Goal: Task Accomplishment & Management: Manage account settings

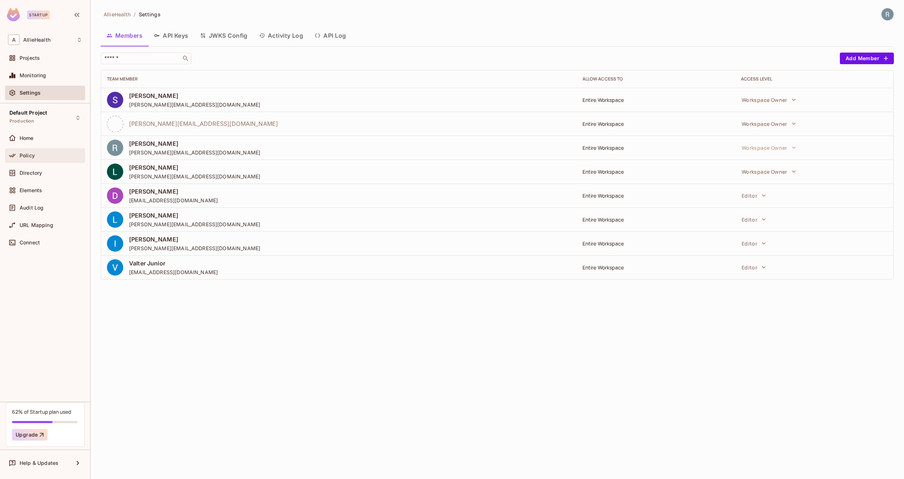
click at [46, 159] on div "Policy" at bounding box center [45, 155] width 74 height 9
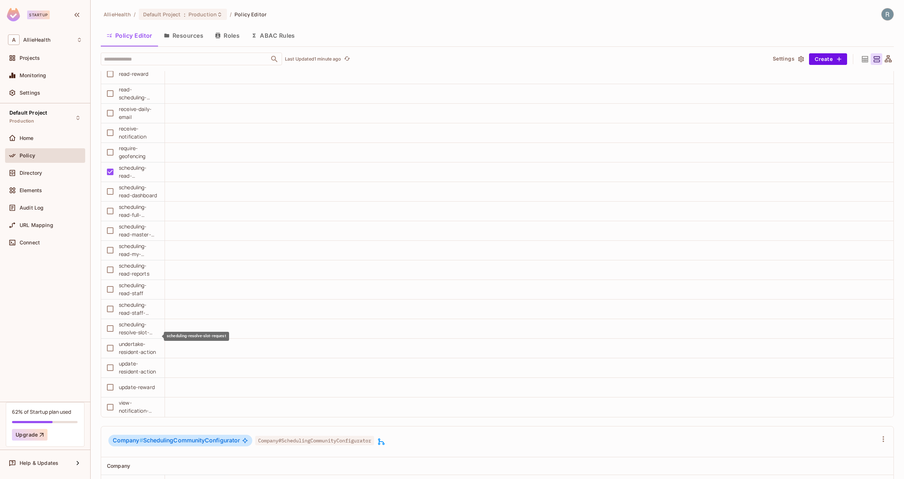
scroll to position [9216, 0]
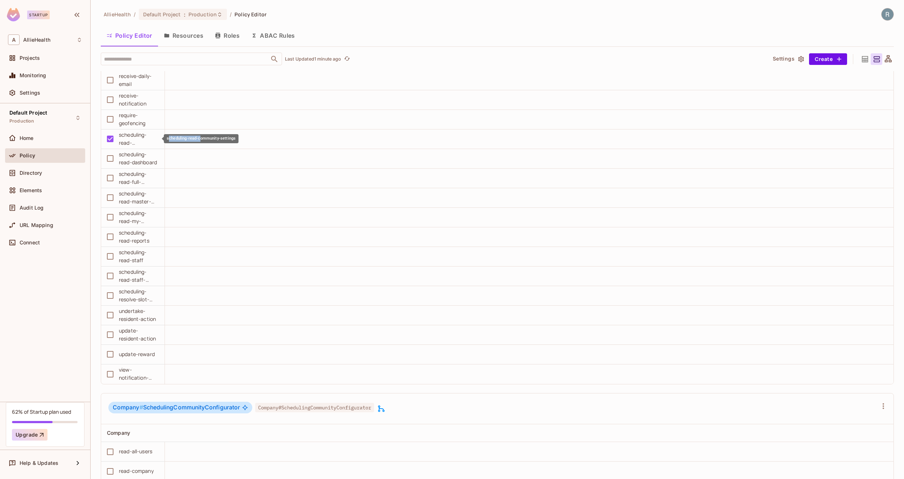
drag, startPoint x: 168, startPoint y: 138, endPoint x: 201, endPoint y: 137, distance: 33.0
click at [201, 137] on div "scheduling-read-community-settings" at bounding box center [201, 138] width 75 height 9
drag, startPoint x: 166, startPoint y: 138, endPoint x: 223, endPoint y: 138, distance: 56.2
click at [202, 139] on td at bounding box center [529, 139] width 729 height 20
drag, startPoint x: 167, startPoint y: 137, endPoint x: 234, endPoint y: 140, distance: 66.8
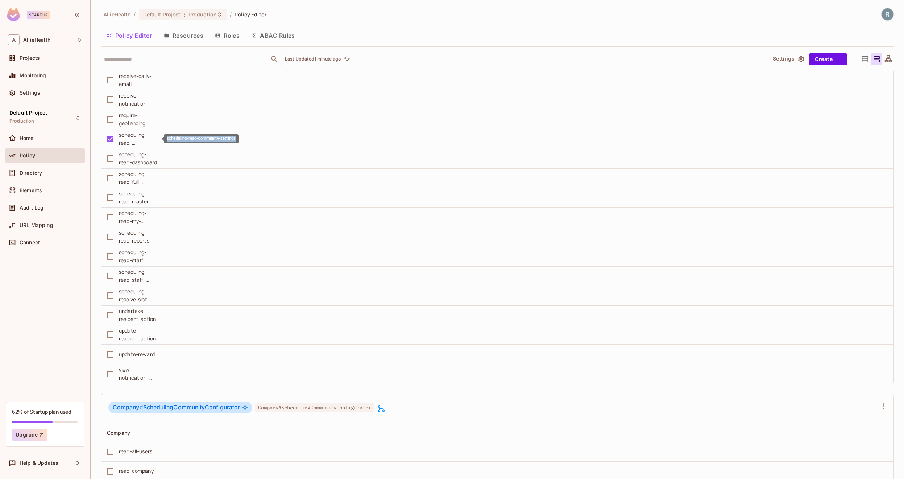
click at [234, 140] on div "scheduling-read-community-settings" at bounding box center [201, 138] width 75 height 9
copy div "scheduling-read-community-settings"
